Goal: Information Seeking & Learning: Learn about a topic

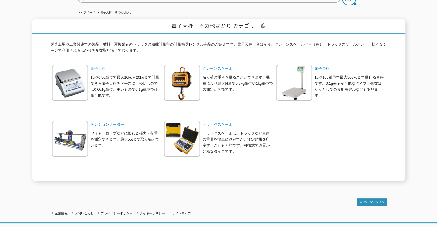
click at [100, 65] on link "電子天秤" at bounding box center [125, 69] width 72 height 8
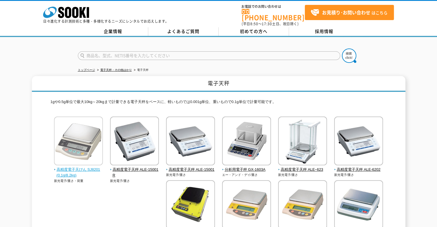
click at [78, 167] on span "高精度電子天びん SJ8201(0.1g/8.2kg)" at bounding box center [78, 173] width 49 height 12
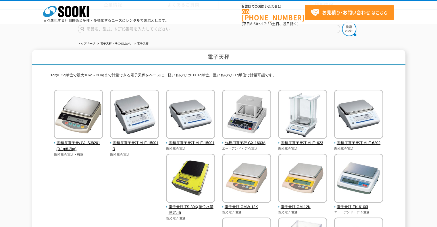
scroll to position [86, 0]
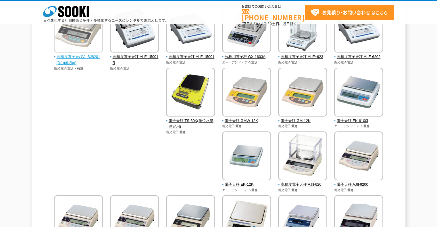
click at [91, 54] on span "高精度電子天びん SJ8201(0.1g/8.2kg)" at bounding box center [78, 60] width 49 height 12
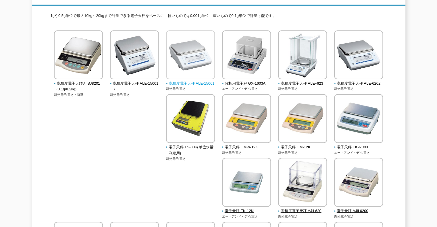
scroll to position [29, 0]
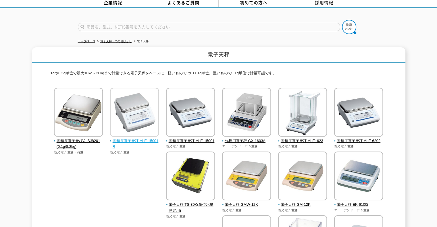
click at [146, 138] on span "高精度電子天秤 ALE-15001R" at bounding box center [134, 144] width 49 height 12
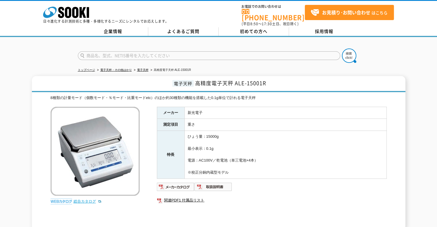
click at [85, 200] on link "総合カタログ" at bounding box center [88, 202] width 28 height 4
